Goal: Transaction & Acquisition: Purchase product/service

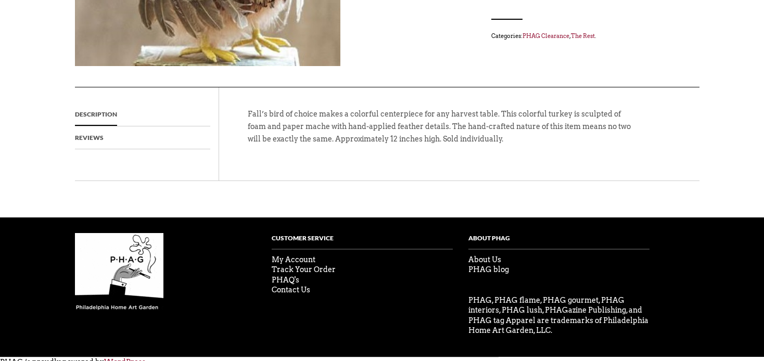
scroll to position [308, 0]
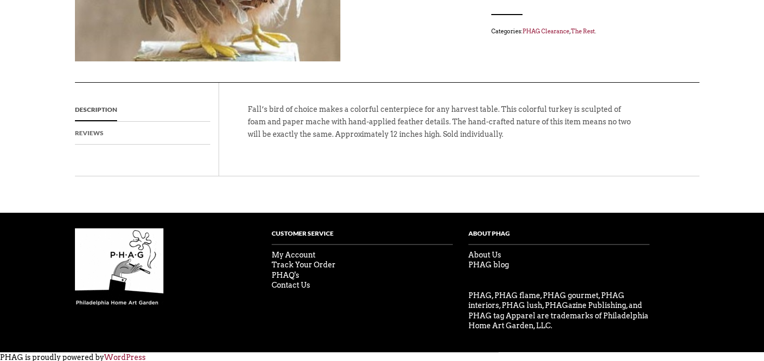
click at [91, 134] on link "Reviews" at bounding box center [89, 133] width 29 height 23
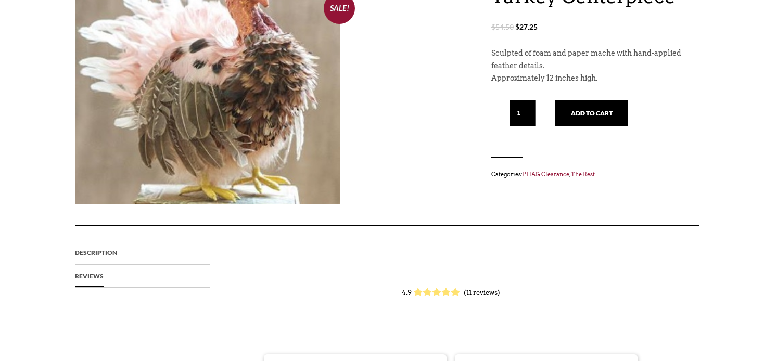
scroll to position [110, 0]
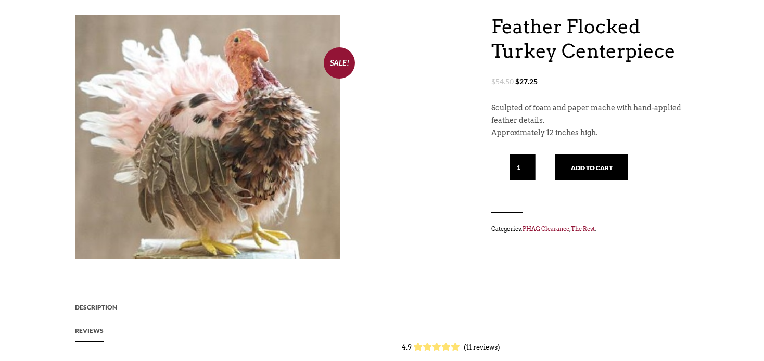
click at [118, 303] on li "Description" at bounding box center [142, 307] width 135 height 23
click at [95, 306] on link "Description" at bounding box center [96, 307] width 42 height 23
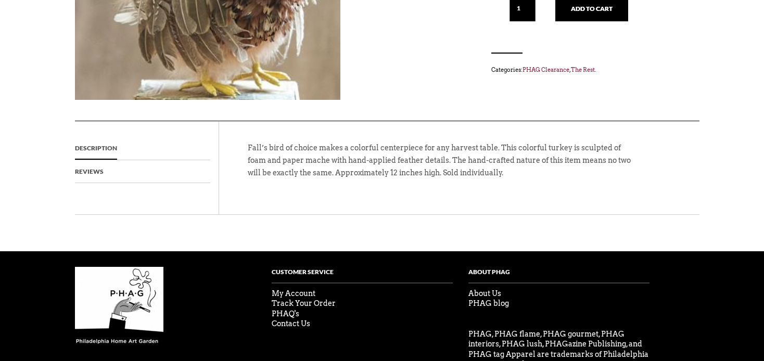
scroll to position [253, 0]
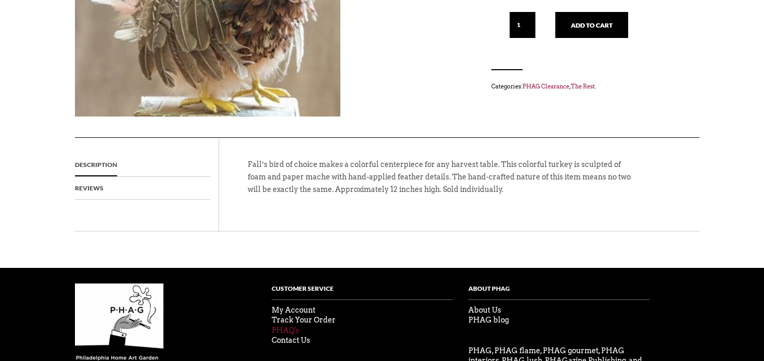
click at [289, 332] on link "PHAQ's" at bounding box center [286, 331] width 28 height 8
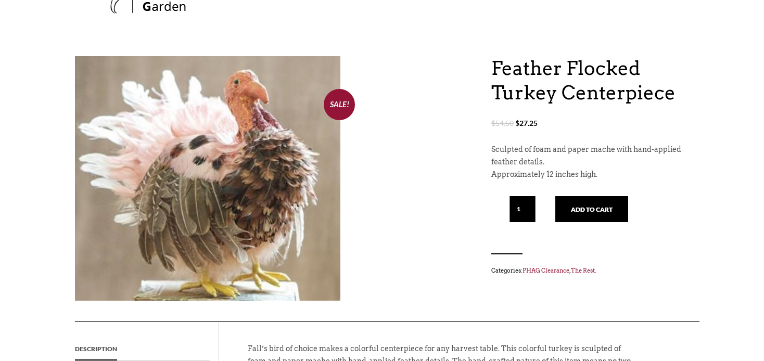
scroll to position [33, 0]
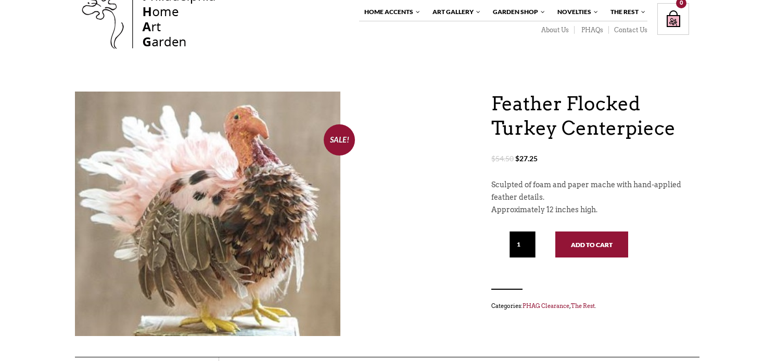
click at [589, 250] on button "Add to cart" at bounding box center [592, 245] width 73 height 26
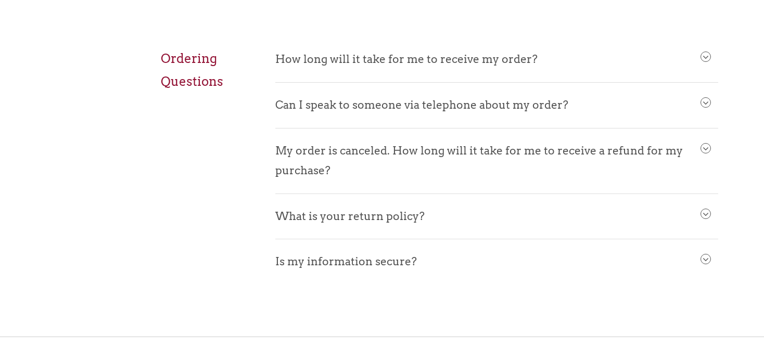
scroll to position [440, 0]
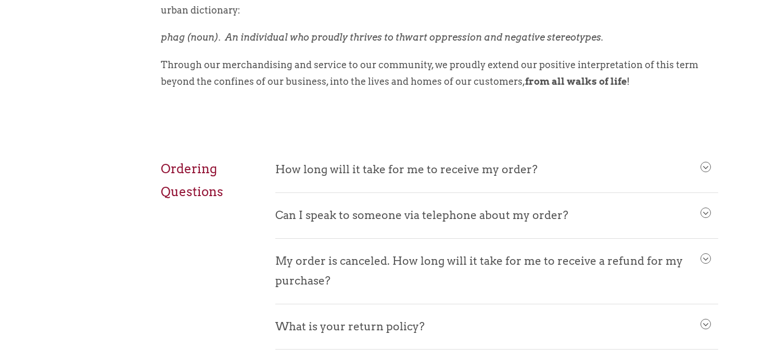
click at [704, 167] on span at bounding box center [705, 167] width 9 height 9
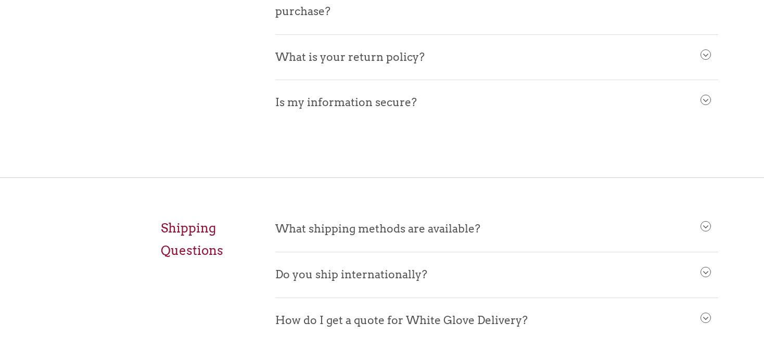
scroll to position [880, 0]
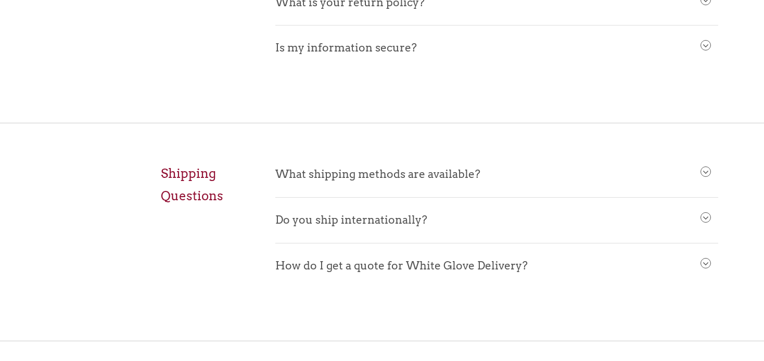
click at [709, 170] on span at bounding box center [705, 172] width 9 height 9
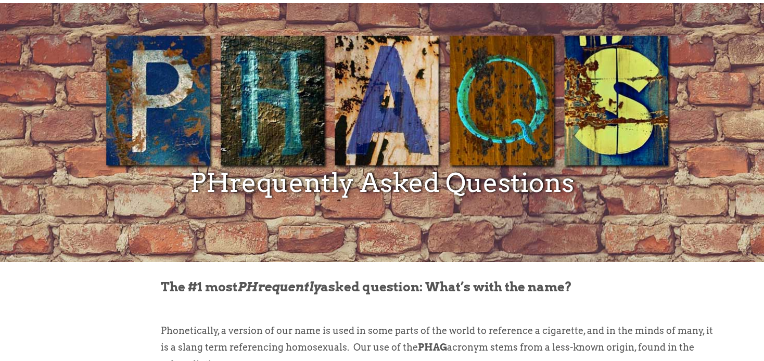
scroll to position [0, 0]
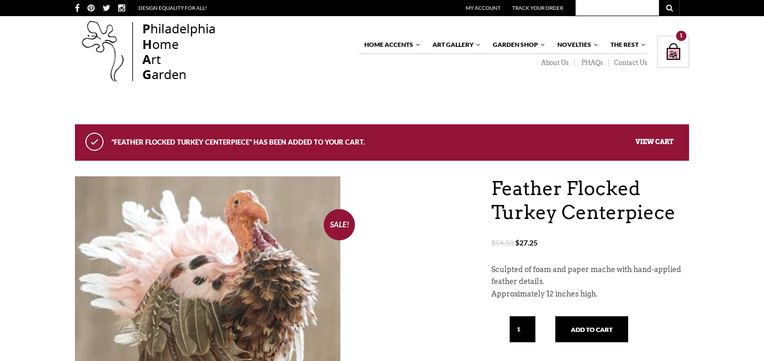
click at [647, 140] on link "View cart" at bounding box center [655, 141] width 38 height 8
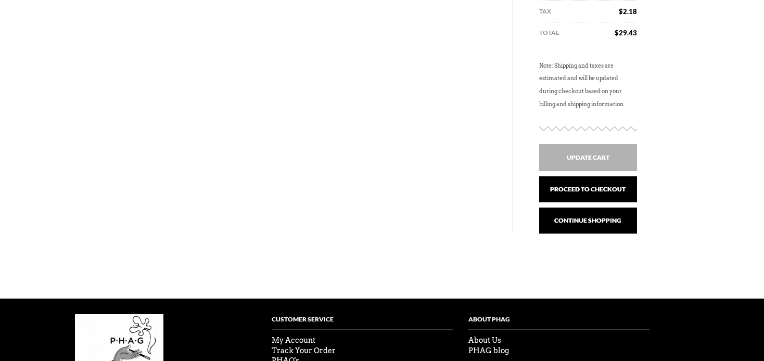
scroll to position [330, 0]
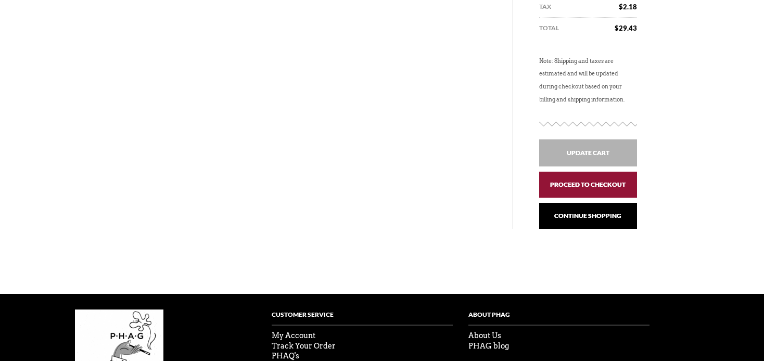
click at [584, 190] on link "Proceed to checkout" at bounding box center [589, 185] width 98 height 26
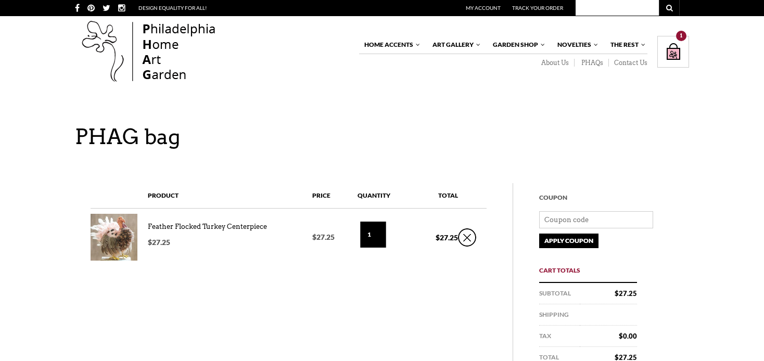
scroll to position [330, 0]
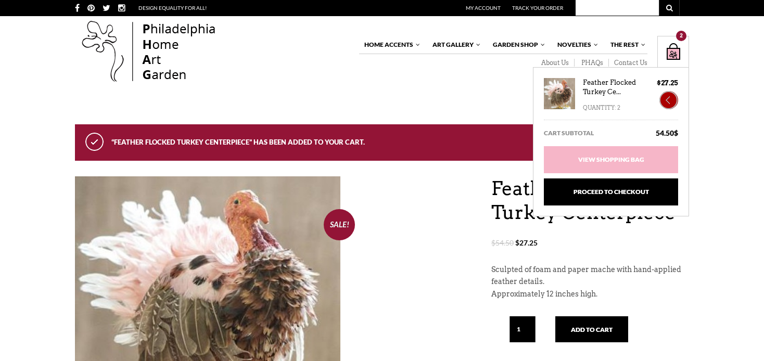
click at [670, 103] on link "×" at bounding box center [669, 100] width 19 height 18
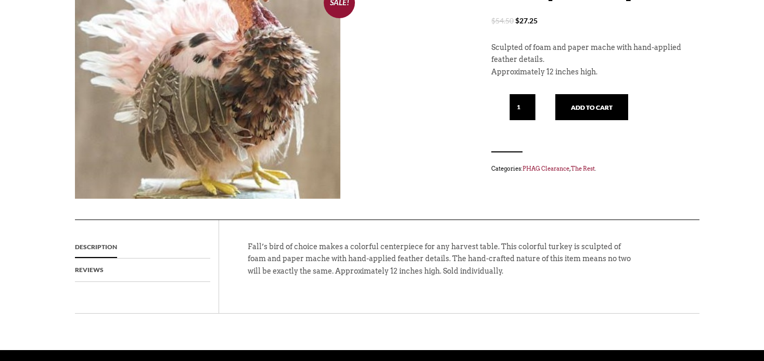
scroll to position [85, 0]
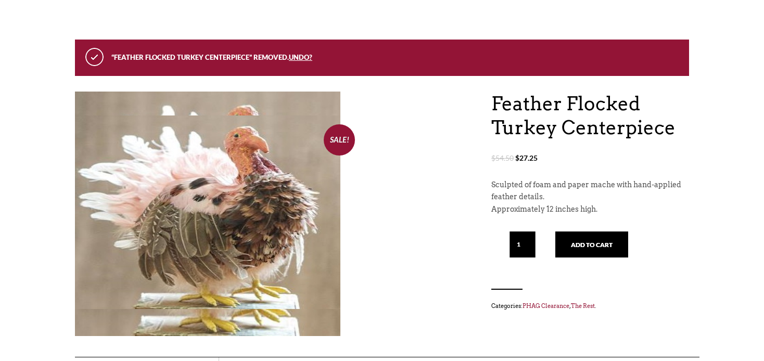
click at [218, 207] on img at bounding box center [208, 213] width 266 height 194
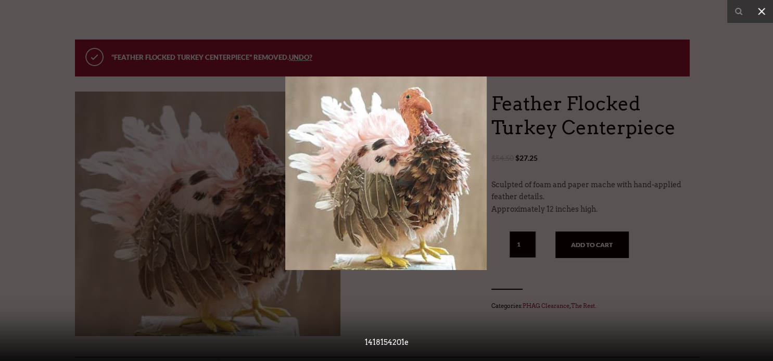
click at [762, 12] on icon at bounding box center [761, 11] width 7 height 7
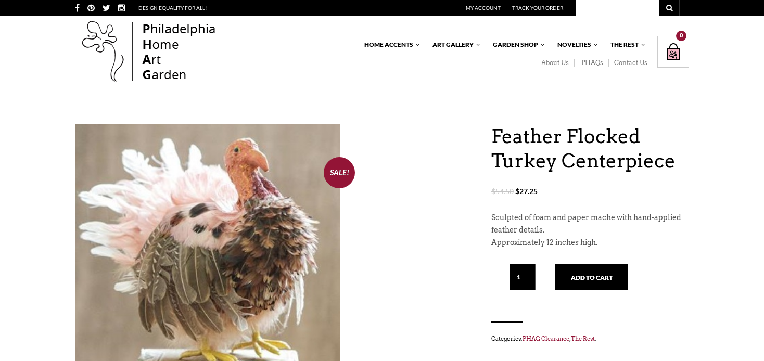
scroll to position [33, 0]
